Goal: Task Accomplishment & Management: Complete application form

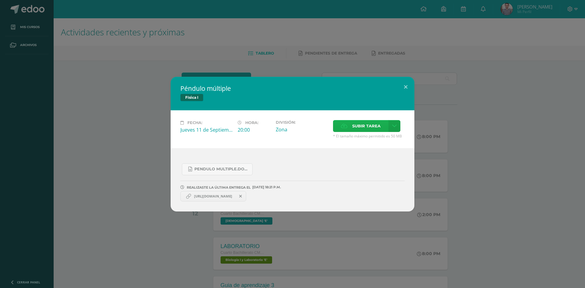
click at [369, 121] on span "Subir tarea" at bounding box center [366, 125] width 28 height 11
click at [0, 0] on input "Subir tarea" at bounding box center [0, 0] width 0 height 0
click at [291, 196] on span "Pendulo_multiple.pdf" at bounding box center [278, 196] width 42 height 5
click at [405, 90] on button at bounding box center [405, 87] width 17 height 21
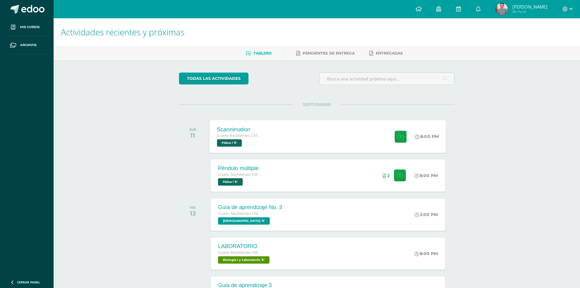
click at [387, 136] on div at bounding box center [399, 136] width 30 height 33
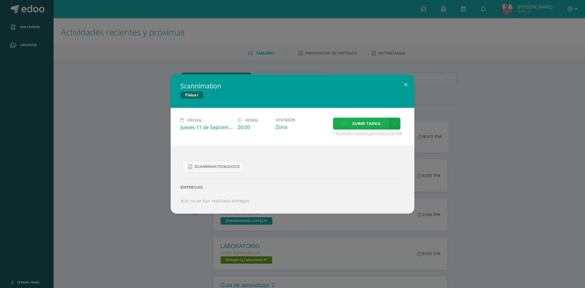
click at [381, 120] on label "Subir tarea" at bounding box center [360, 124] width 55 height 12
click at [0, 0] on input "Subir tarea" at bounding box center [0, 0] width 0 height 0
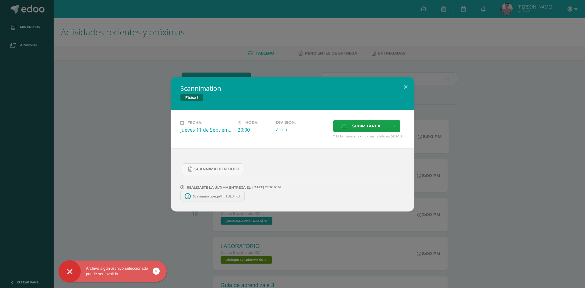
click at [202, 197] on span "Scannimation.pdf" at bounding box center [208, 196] width 36 height 5
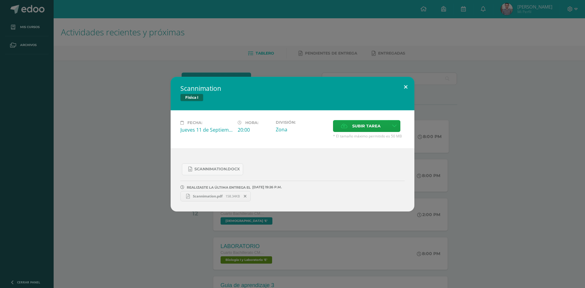
drag, startPoint x: 406, startPoint y: 91, endPoint x: 403, endPoint y: 93, distance: 3.4
click at [404, 93] on button at bounding box center [405, 87] width 17 height 21
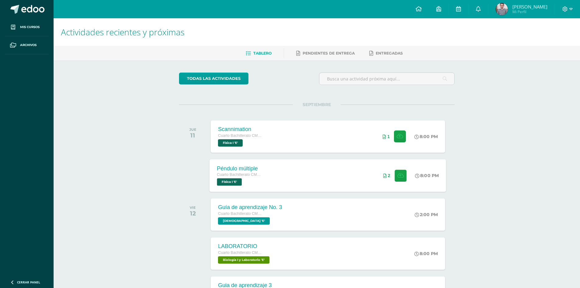
click at [249, 177] on span "Cuarto Bachillerato CMP Bachillerato en CCLL con Orientación en Computación" at bounding box center [240, 174] width 46 height 4
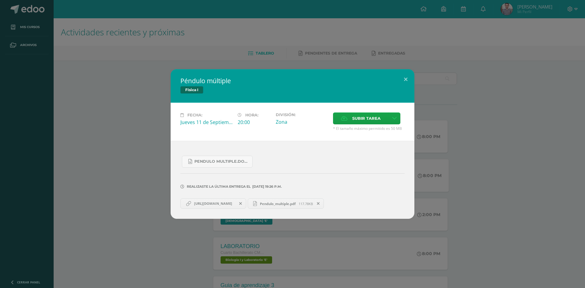
click at [206, 201] on span "[URL][DOMAIN_NAME]" at bounding box center [213, 203] width 44 height 5
